Goal: Browse casually

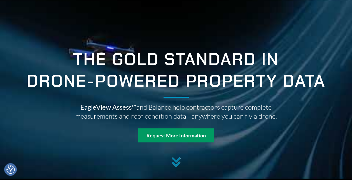
click at [45, 53] on h1 "THE GOLD STANDARD IN DRONE-POWERED PROPERTY DATA" at bounding box center [176, 72] width 302 height 43
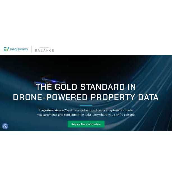
scroll to position [17, 0]
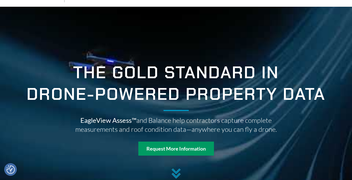
click at [26, 55] on div at bounding box center [176, 99] width 336 height 185
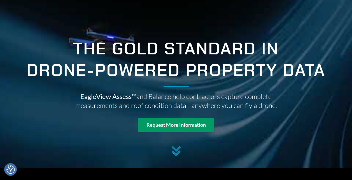
click at [52, 48] on h1 "THE GOLD STANDARD IN DRONE-POWERED PROPERTY DATA" at bounding box center [176, 62] width 302 height 43
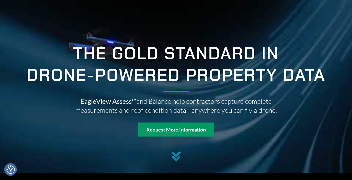
click at [52, 48] on h1 "THE GOLD STANDARD IN DRONE-POWERED PROPERTY DATA" at bounding box center [176, 66] width 302 height 43
